Goal: Information Seeking & Learning: Learn about a topic

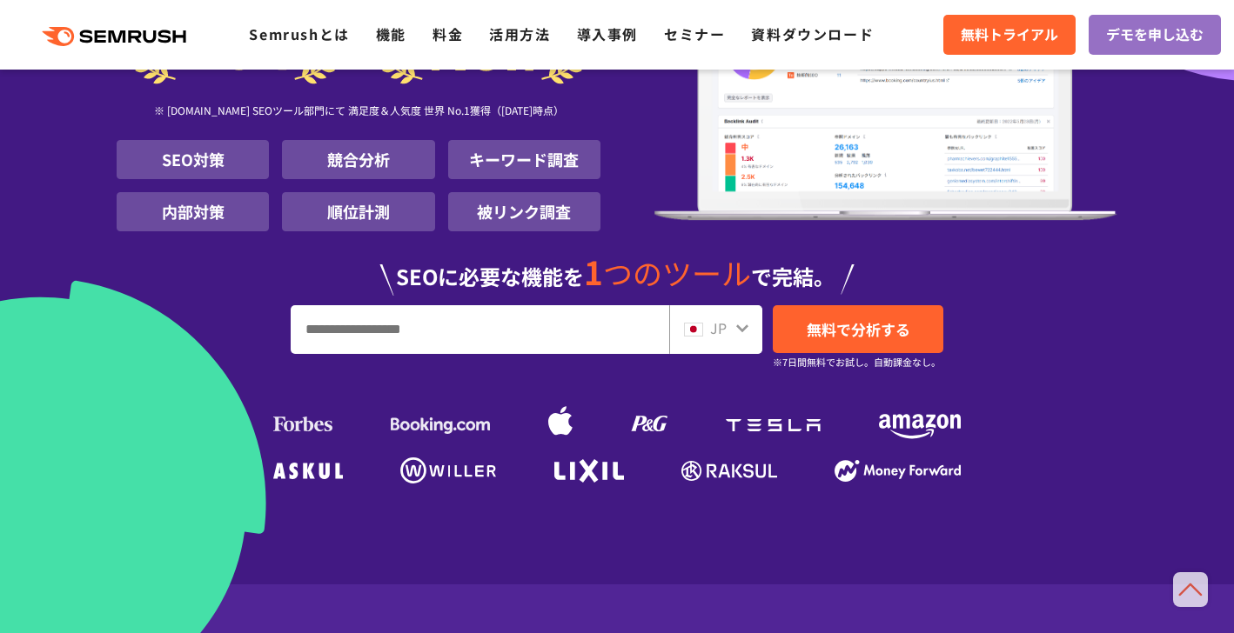
scroll to position [209, 0]
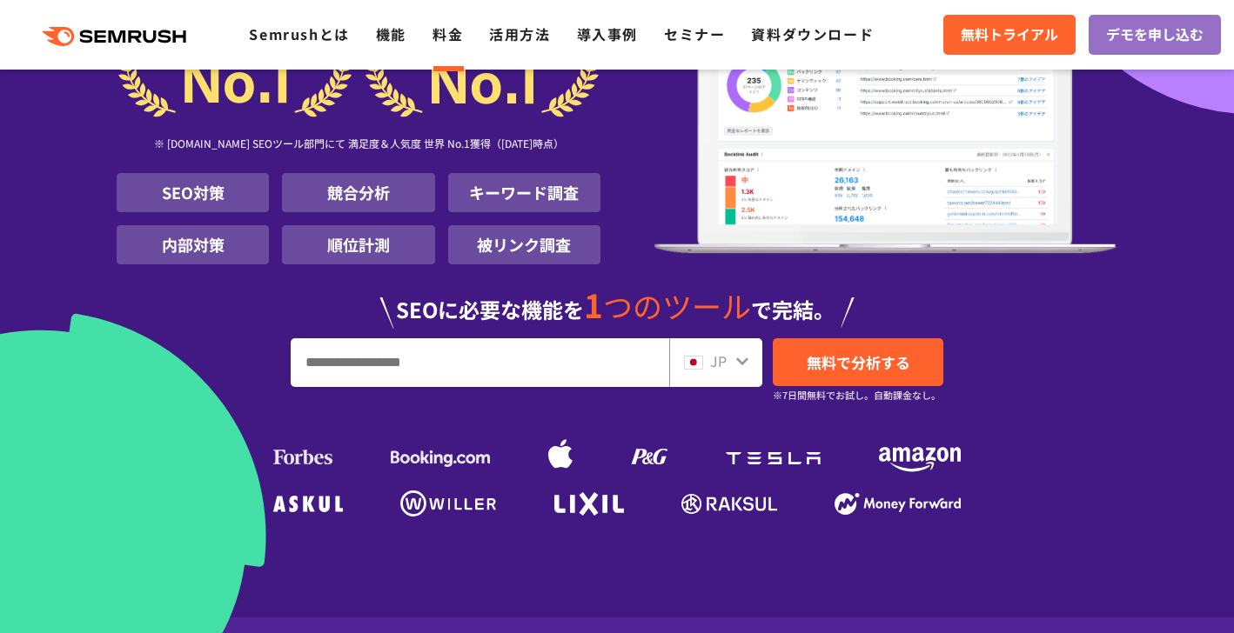
click at [446, 39] on link "料金" at bounding box center [447, 33] width 30 height 21
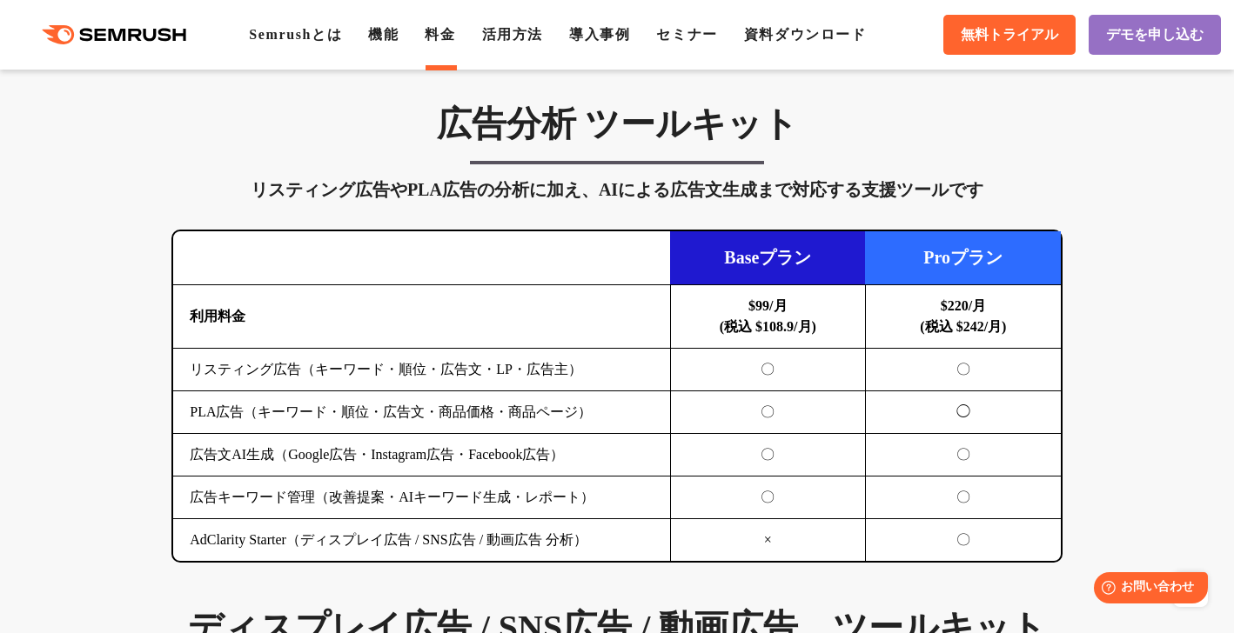
scroll to position [1833, 0]
